Goal: Task Accomplishment & Management: Use online tool/utility

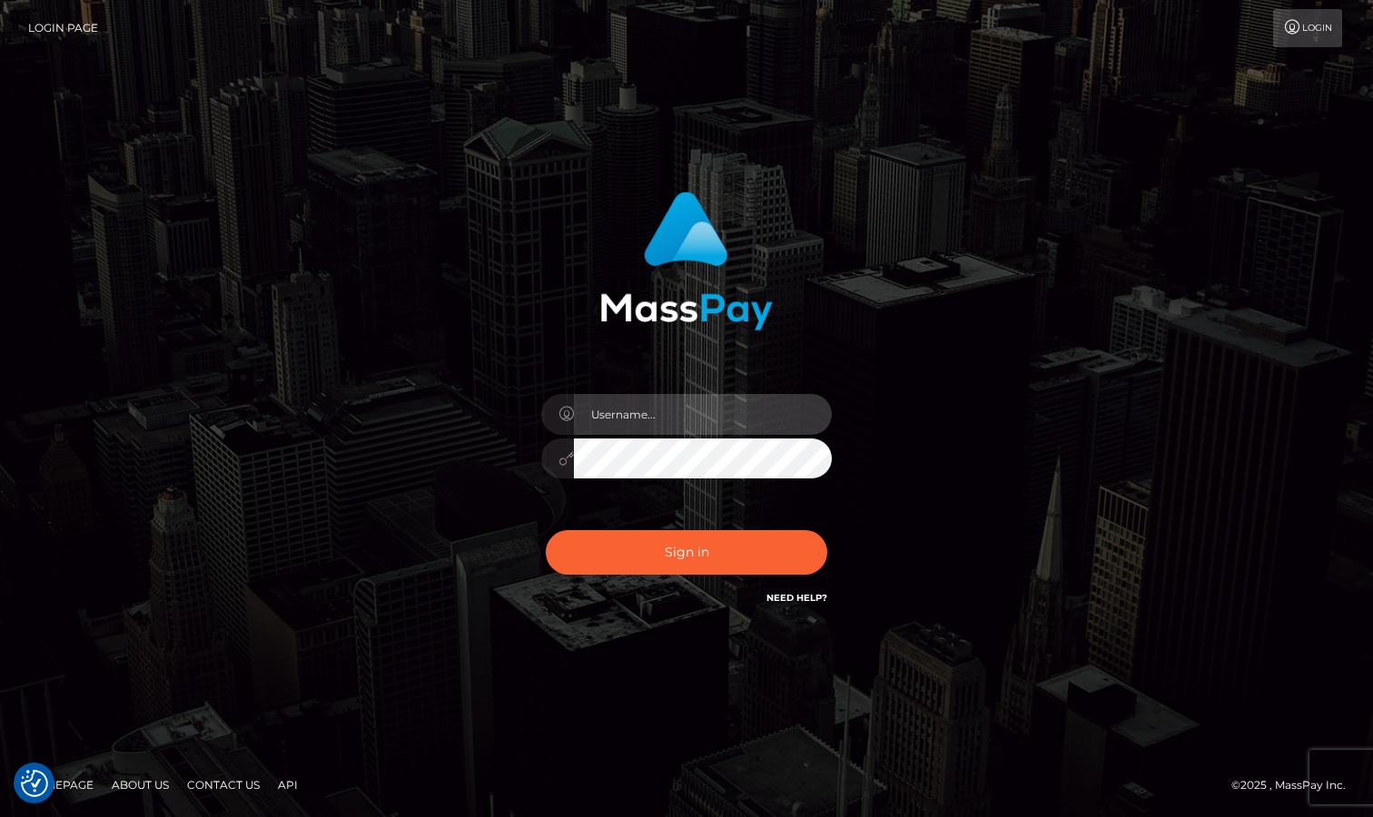
click at [773, 417] on input "text" at bounding box center [703, 414] width 258 height 41
type input "Sameer.megabonanza"
click at [546, 530] on button "Sign in" at bounding box center [686, 552] width 281 height 44
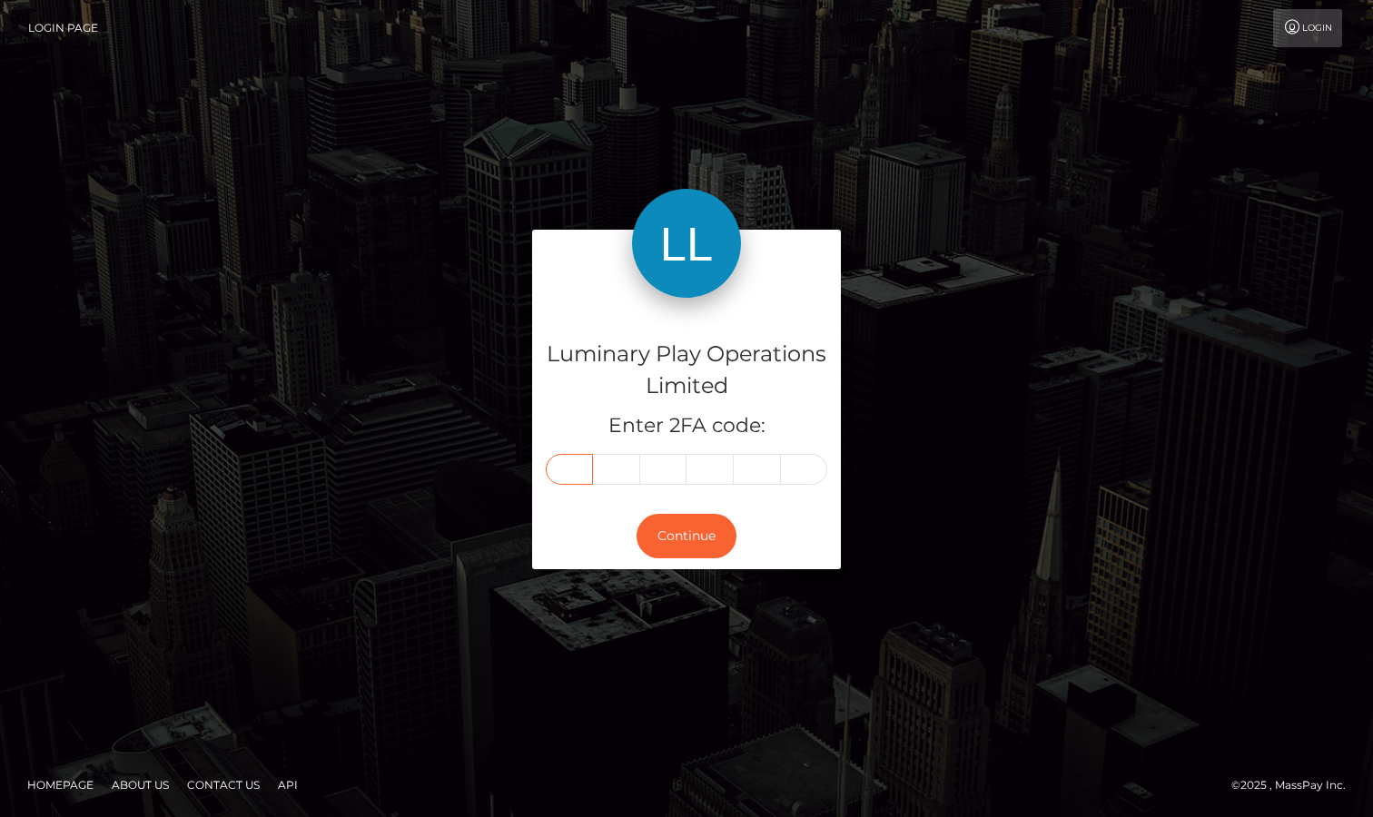
click at [575, 464] on input "text" at bounding box center [569, 469] width 47 height 31
type input "8"
type input "1"
type input "9"
type input "0"
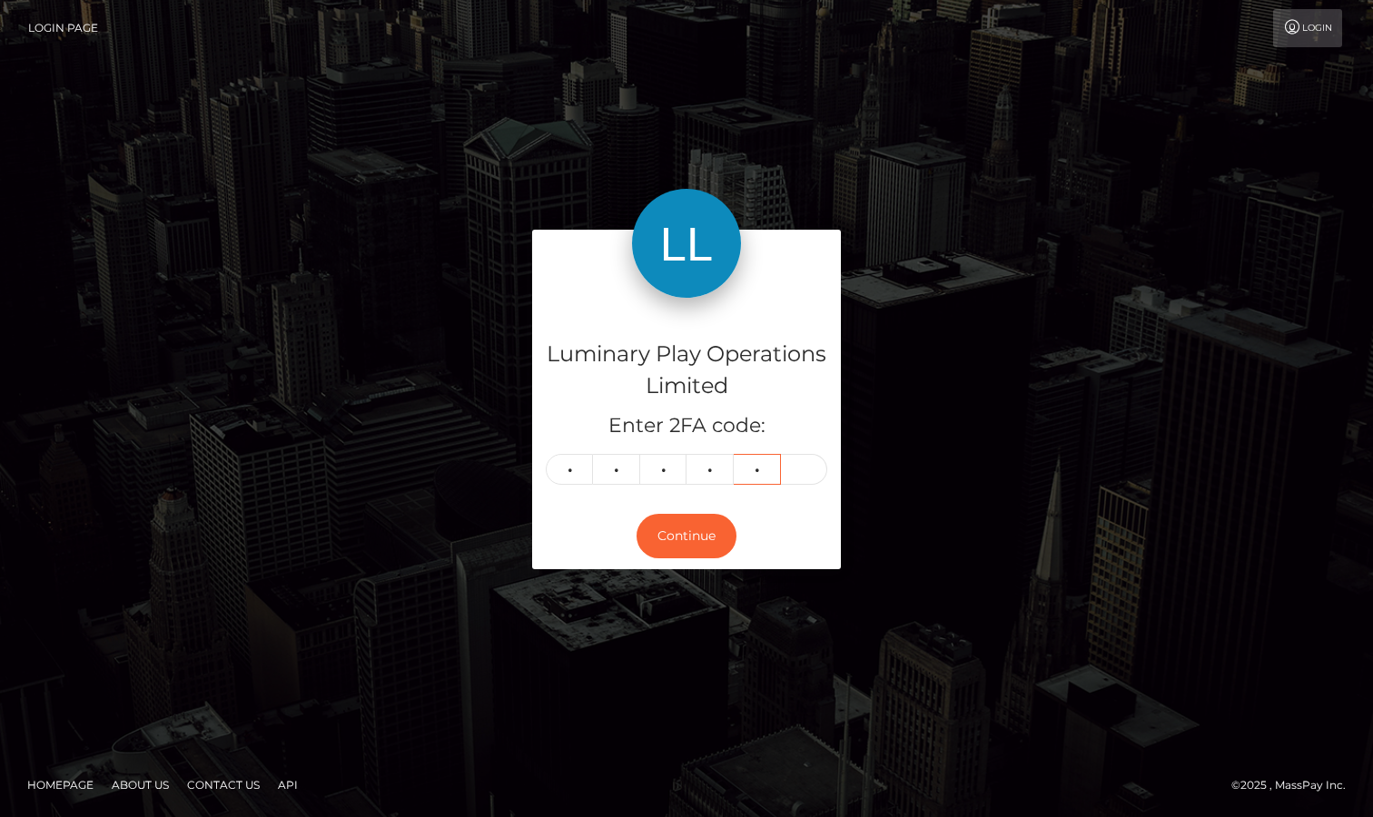
type input "4"
type input "9"
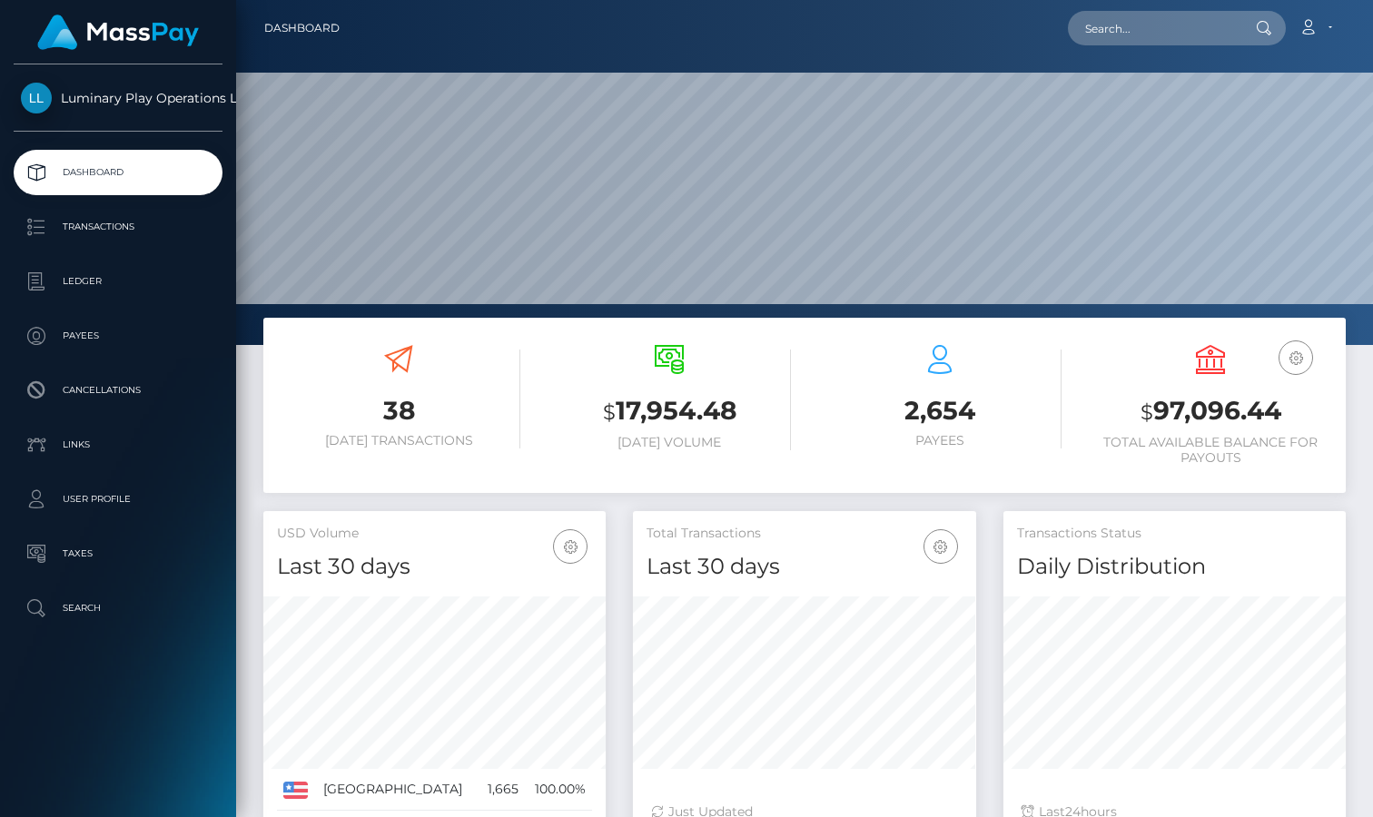
scroll to position [321, 342]
click at [153, 222] on p "Transactions" at bounding box center [118, 226] width 194 height 27
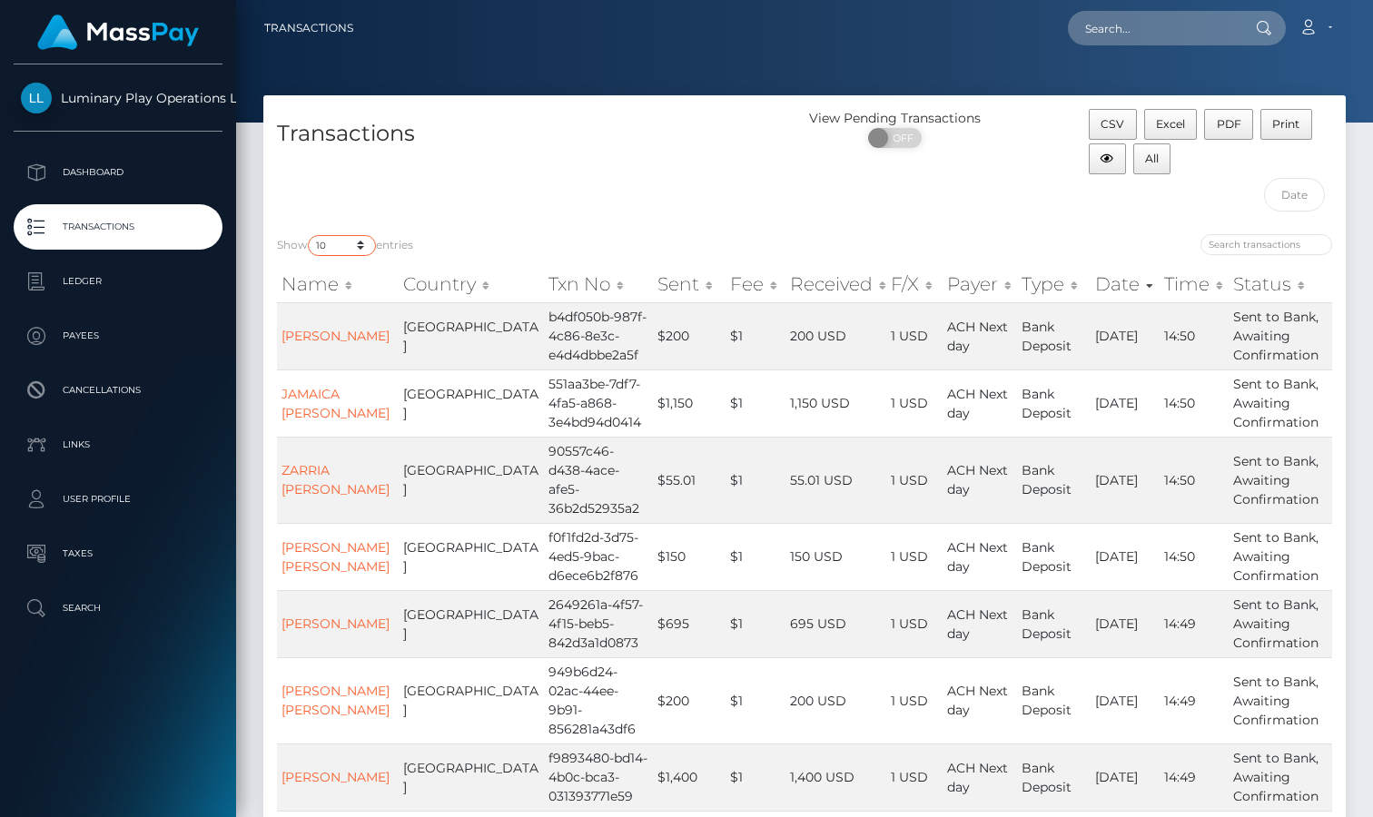
click at [347, 249] on select "10 25 50 100 250 500 1,000 3,500" at bounding box center [342, 245] width 68 height 21
select select "3500"
click at [310, 235] on select "10 25 50 100 250 500 1,000 3,500" at bounding box center [342, 245] width 68 height 21
click at [1149, 162] on span "All" at bounding box center [1152, 159] width 14 height 14
